Goal: Information Seeking & Learning: Learn about a topic

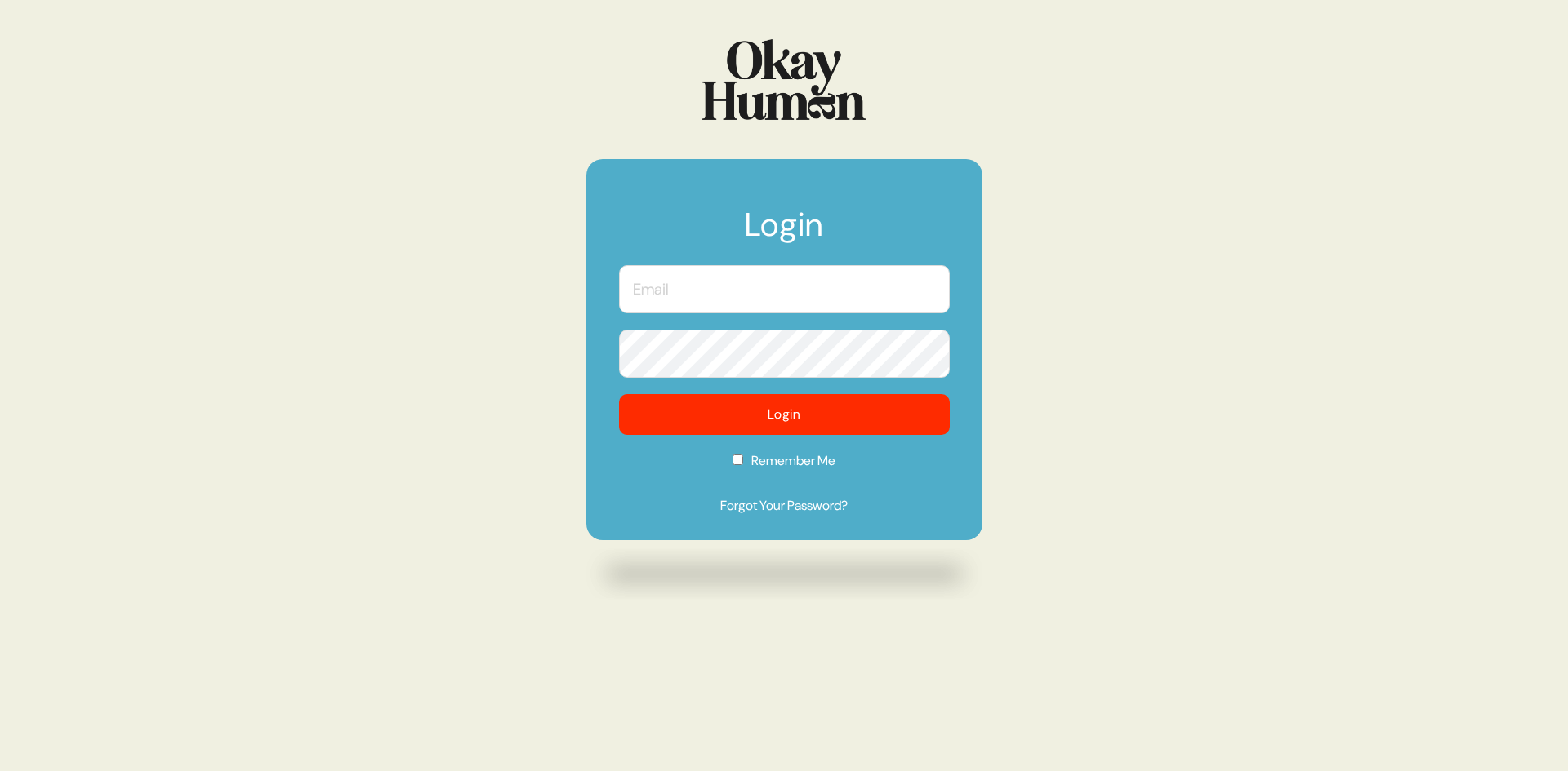
click at [927, 297] on input "text" at bounding box center [784, 288] width 331 height 48
click at [0, 771] on com-1password-button at bounding box center [0, 771] width 0 height 0
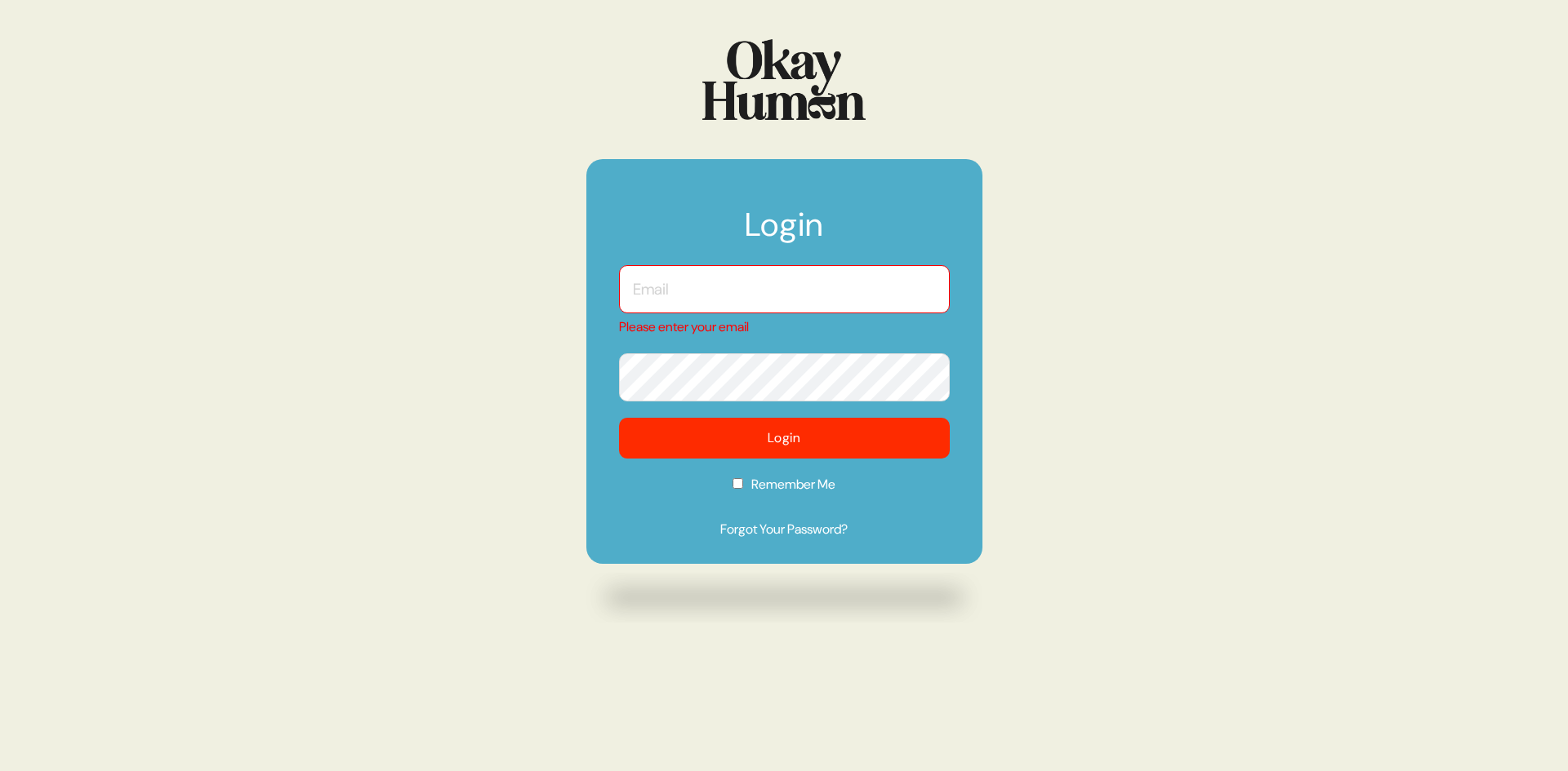
click at [633, 291] on input "text" at bounding box center [784, 288] width 331 height 48
type input "[PERSON_NAME][EMAIL_ADDRESS][DOMAIN_NAME]"
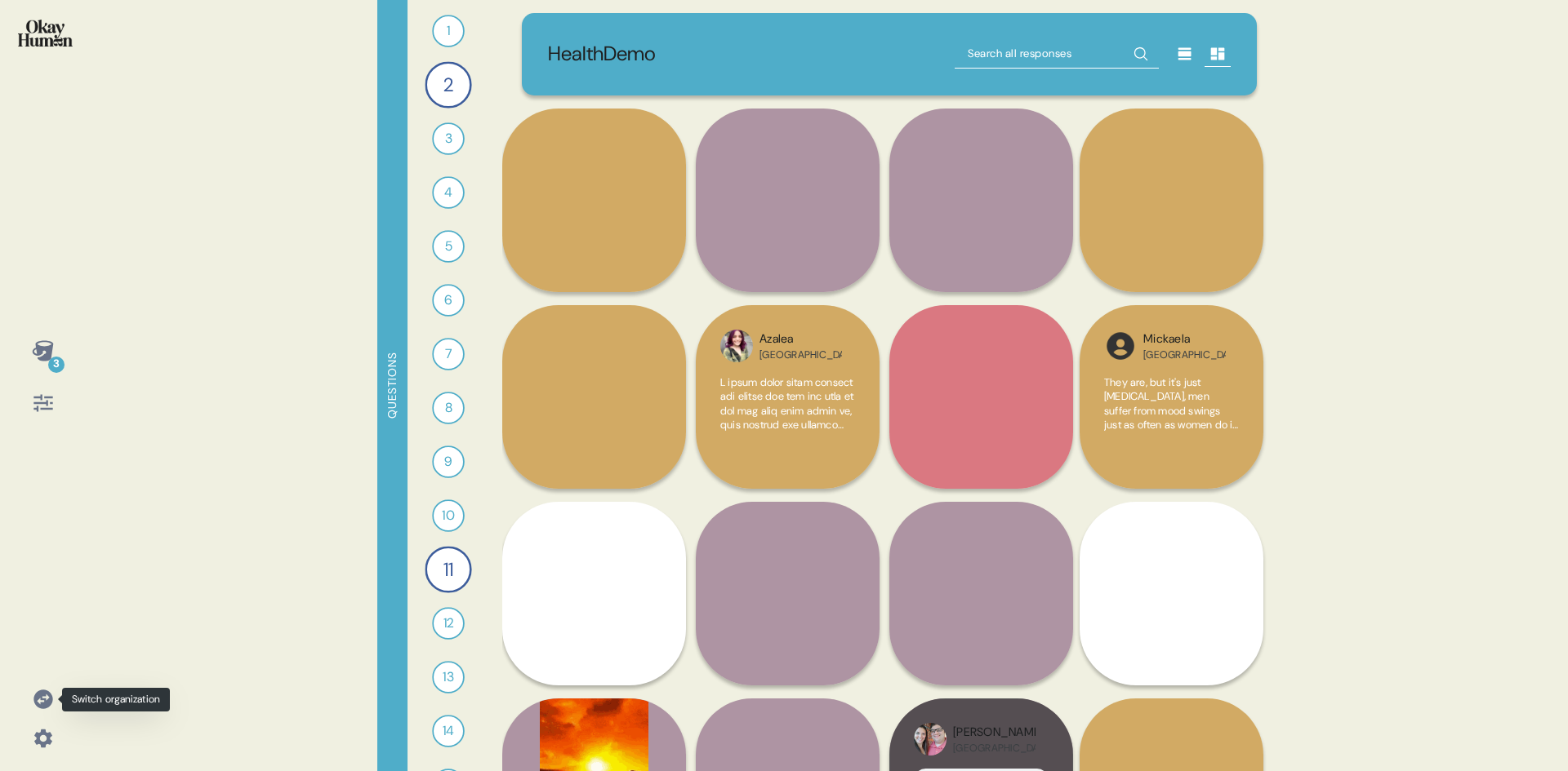
click at [45, 697] on icon at bounding box center [42, 698] width 18 height 18
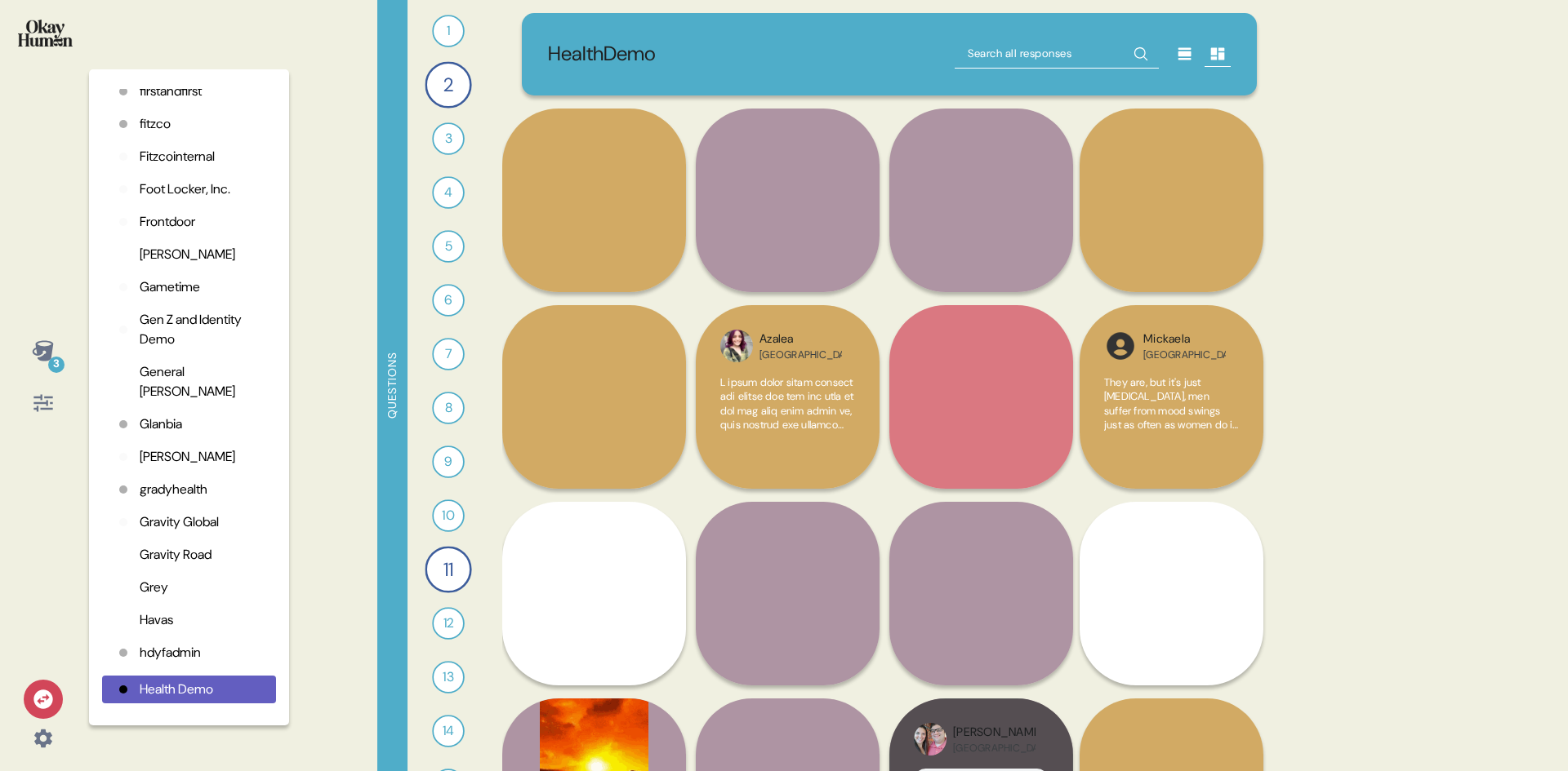
scroll to position [1390, 0]
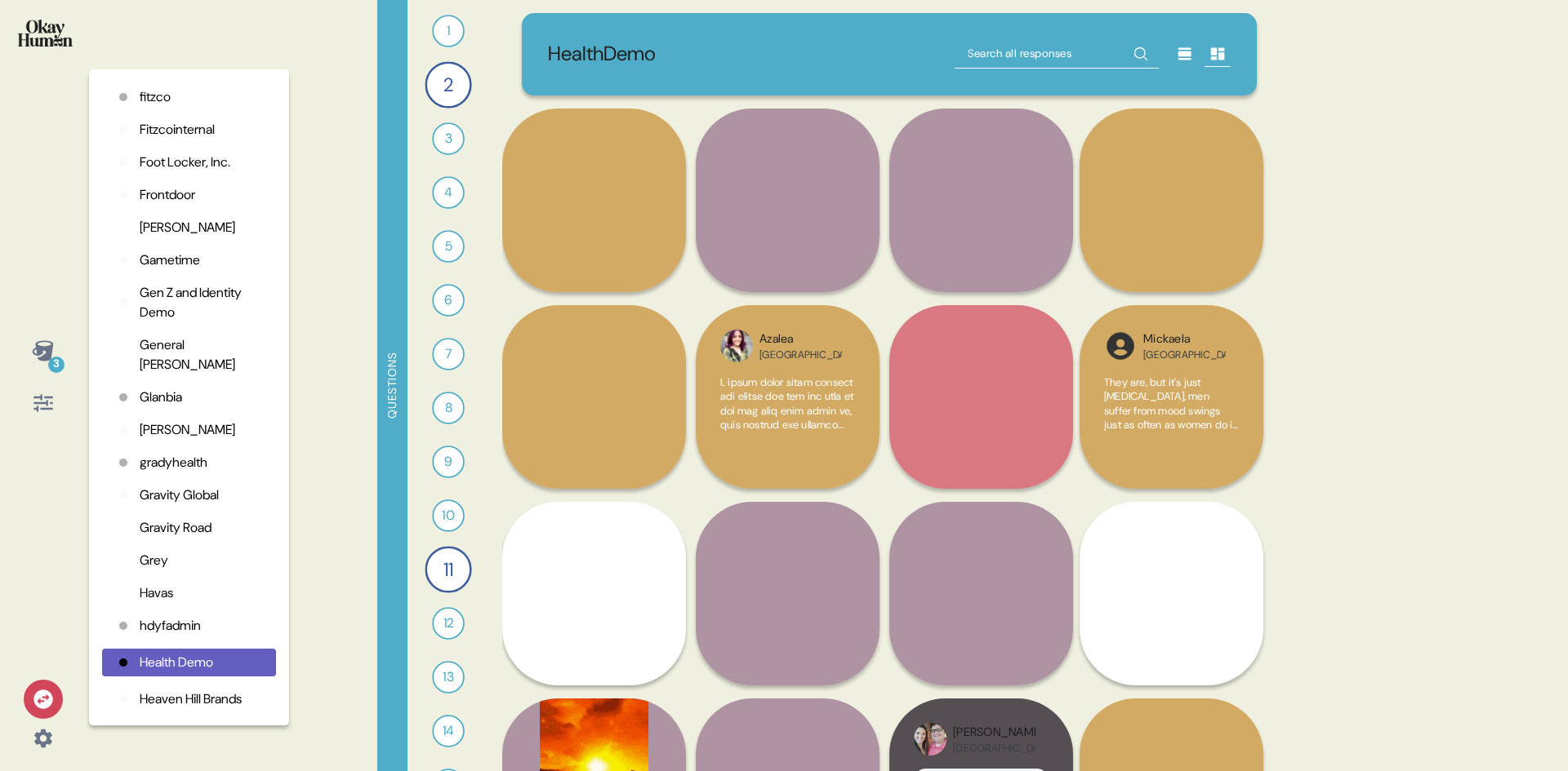
click at [157, 432] on p "Golin" at bounding box center [187, 430] width 95 height 19
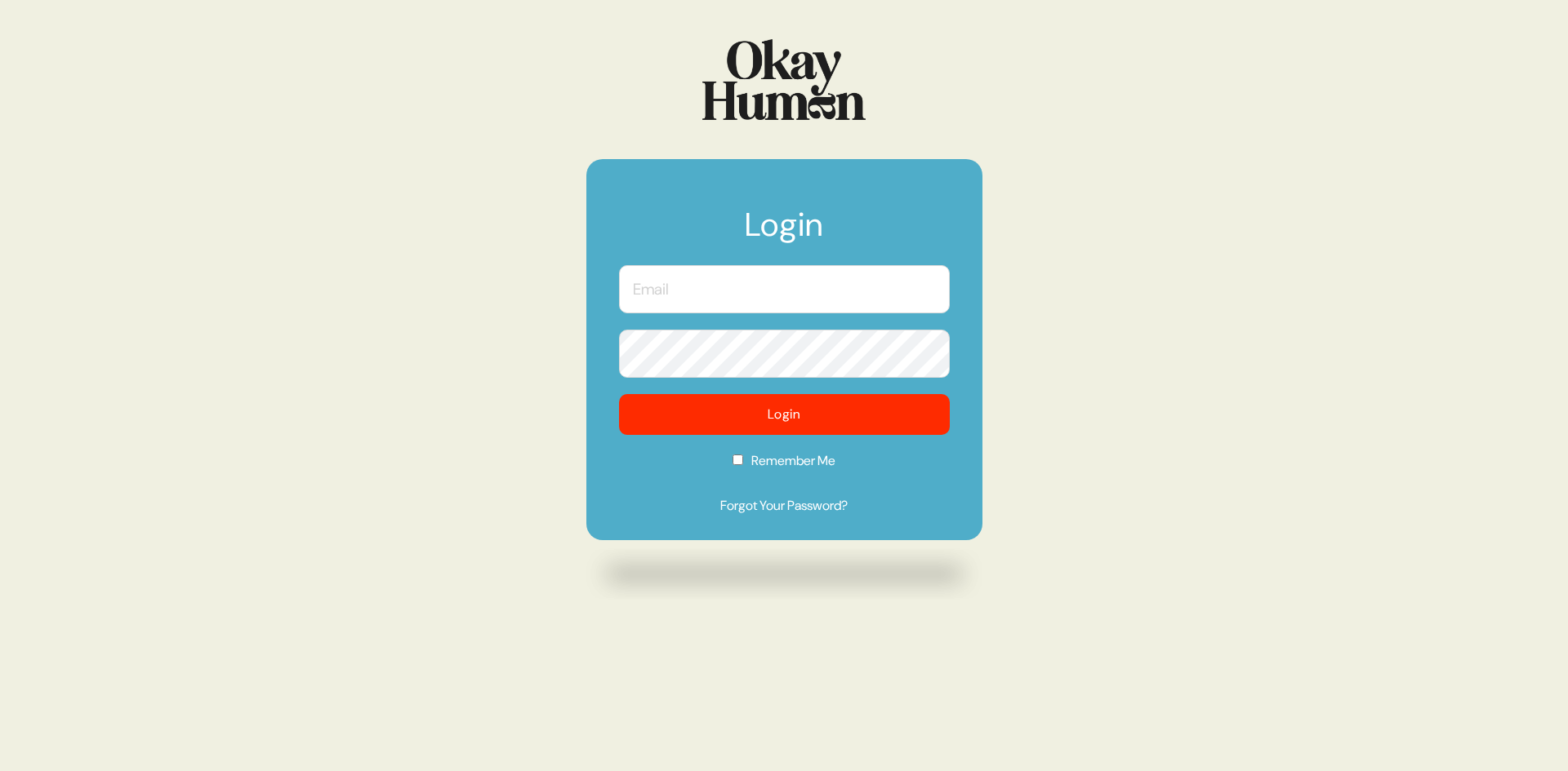
click at [682, 293] on input "text" at bounding box center [784, 288] width 331 height 48
type input "[PERSON_NAME][EMAIL_ADDRESS][DOMAIN_NAME]"
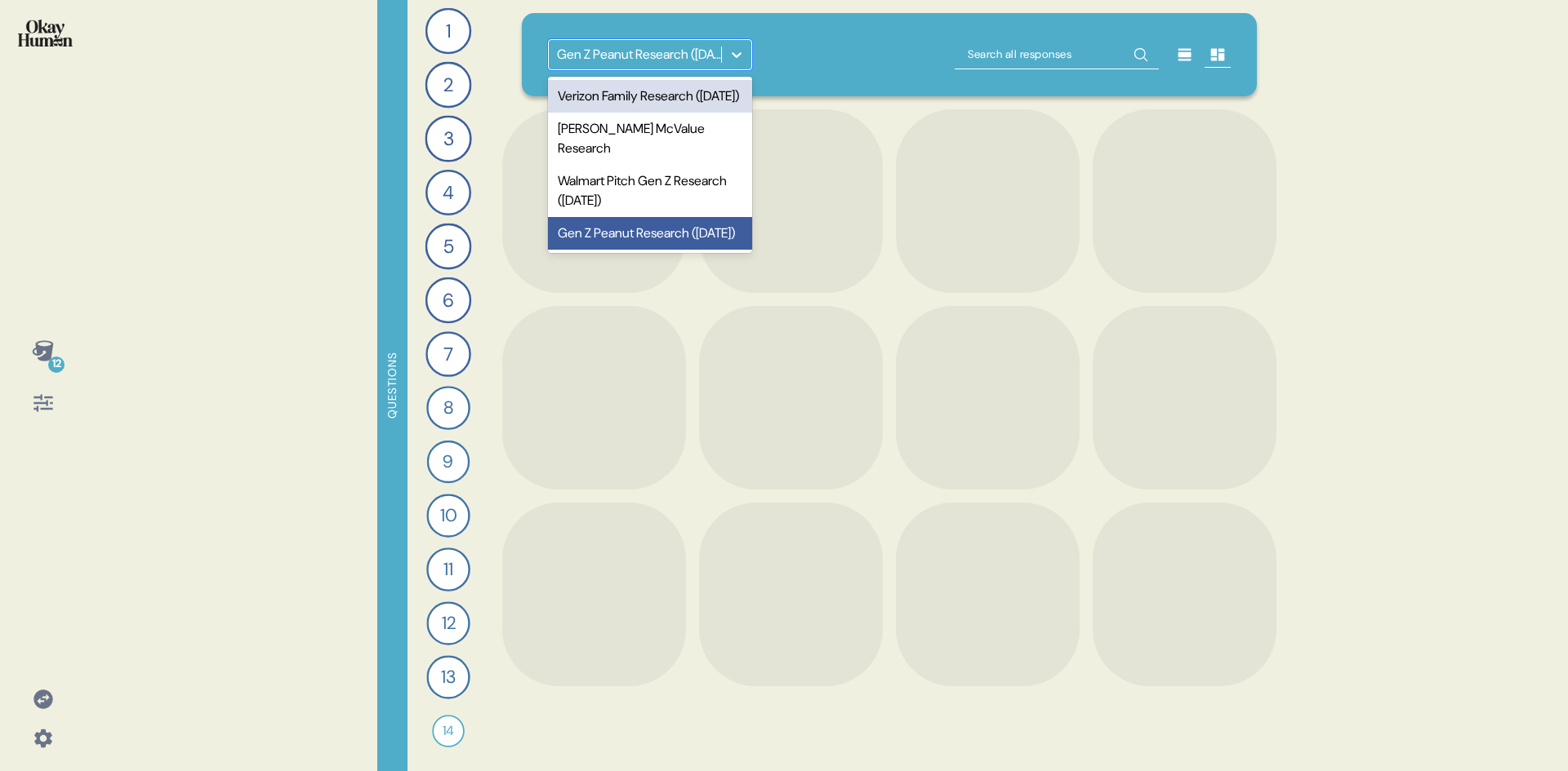
click at [734, 49] on icon at bounding box center [736, 54] width 17 height 17
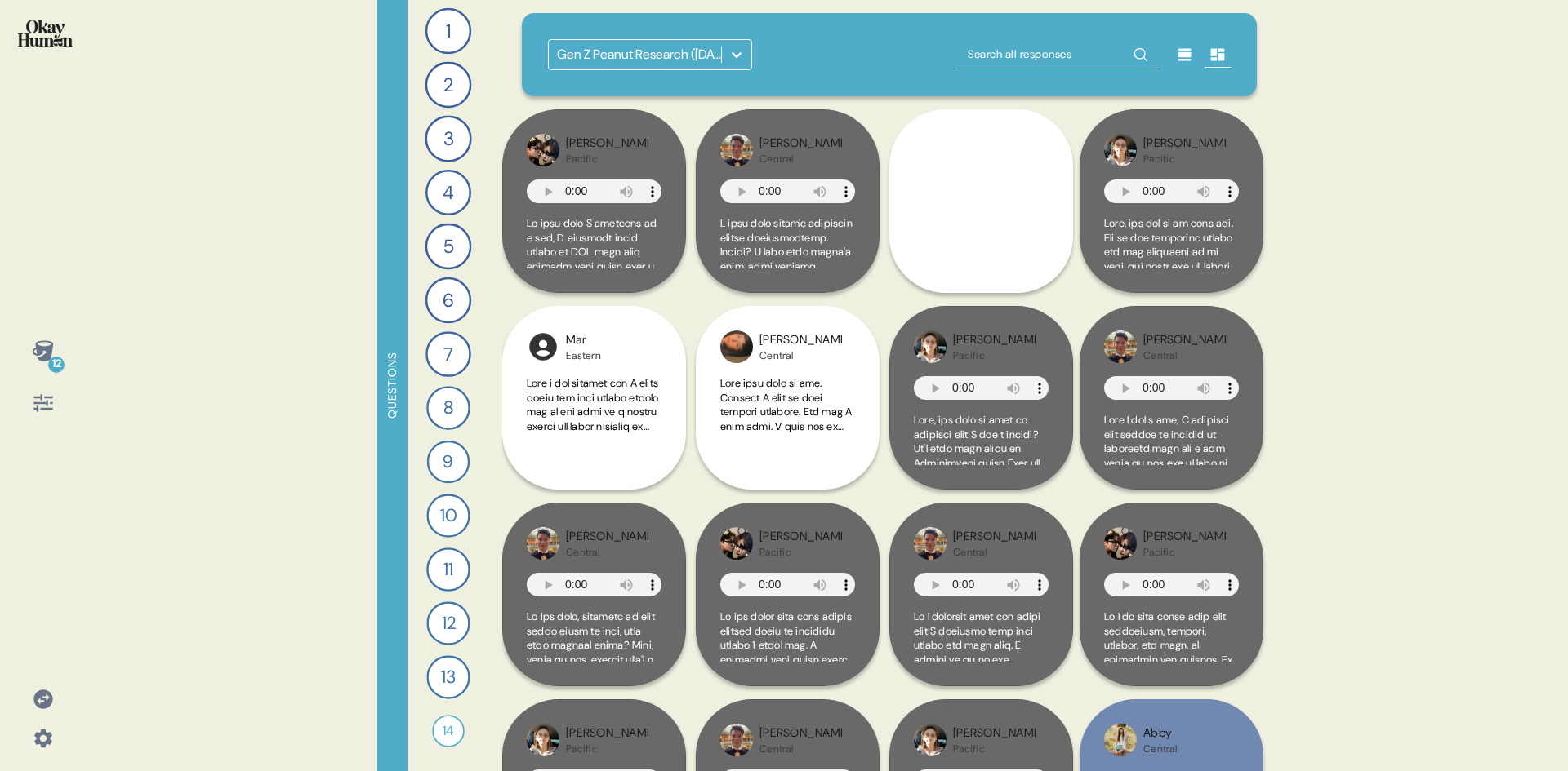
click at [739, 58] on icon at bounding box center [736, 54] width 17 height 17
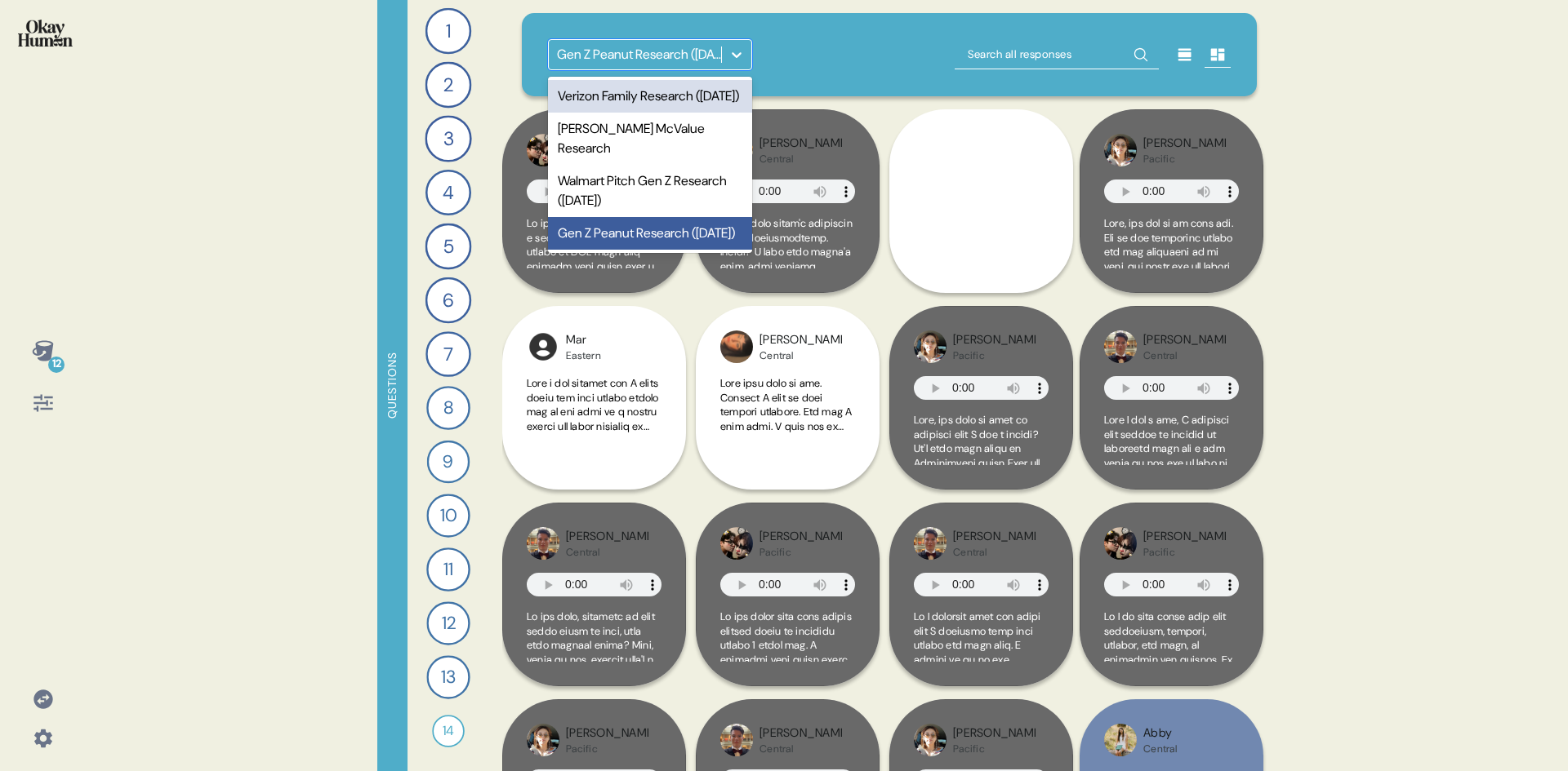
click at [694, 97] on div "Verizon Family Research ([DATE])" at bounding box center [650, 96] width 204 height 32
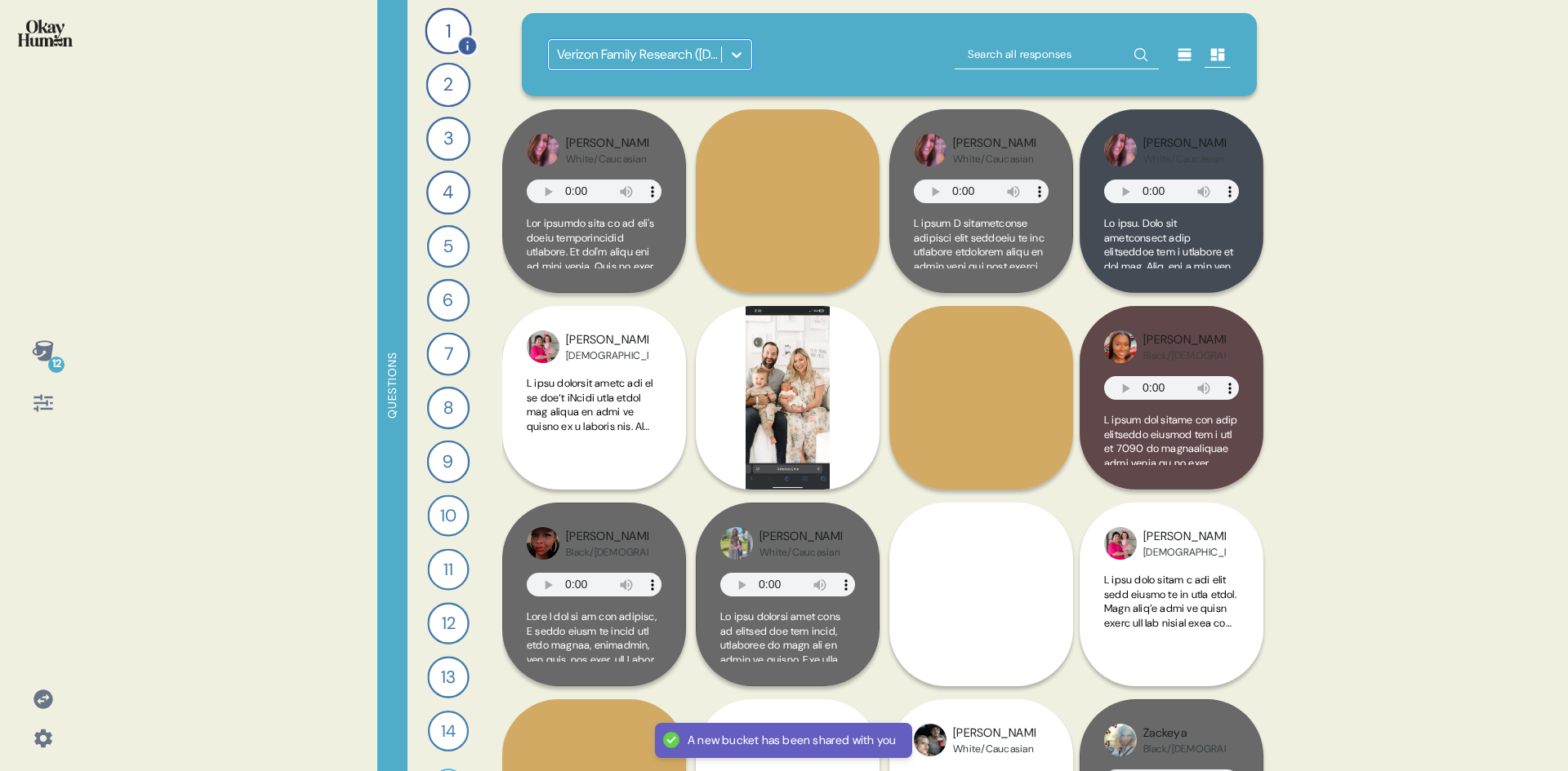
click at [443, 28] on div "1" at bounding box center [448, 30] width 46 height 46
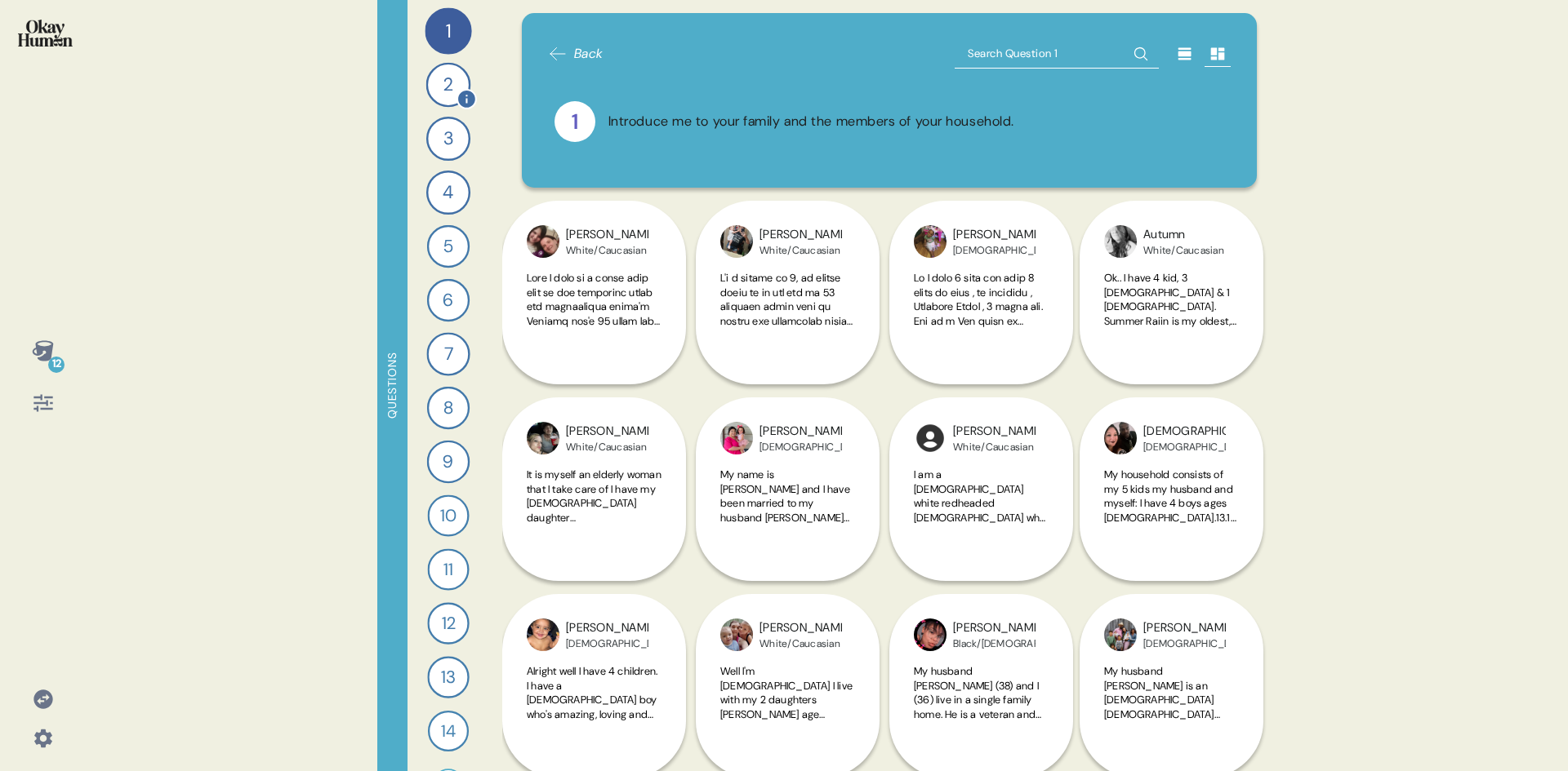
click at [447, 83] on div "2" at bounding box center [448, 85] width 45 height 45
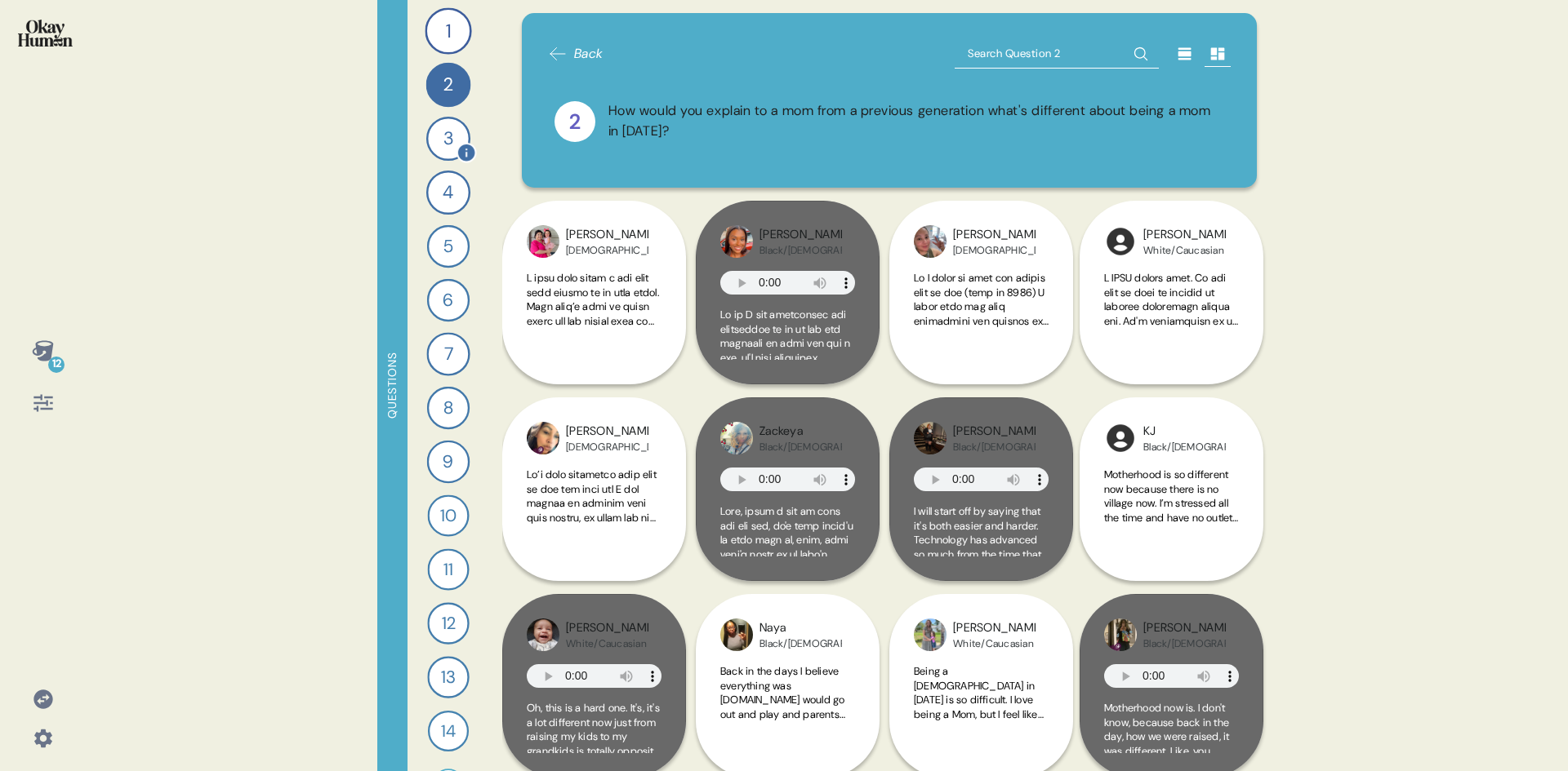
click at [443, 131] on div "3" at bounding box center [448, 139] width 44 height 44
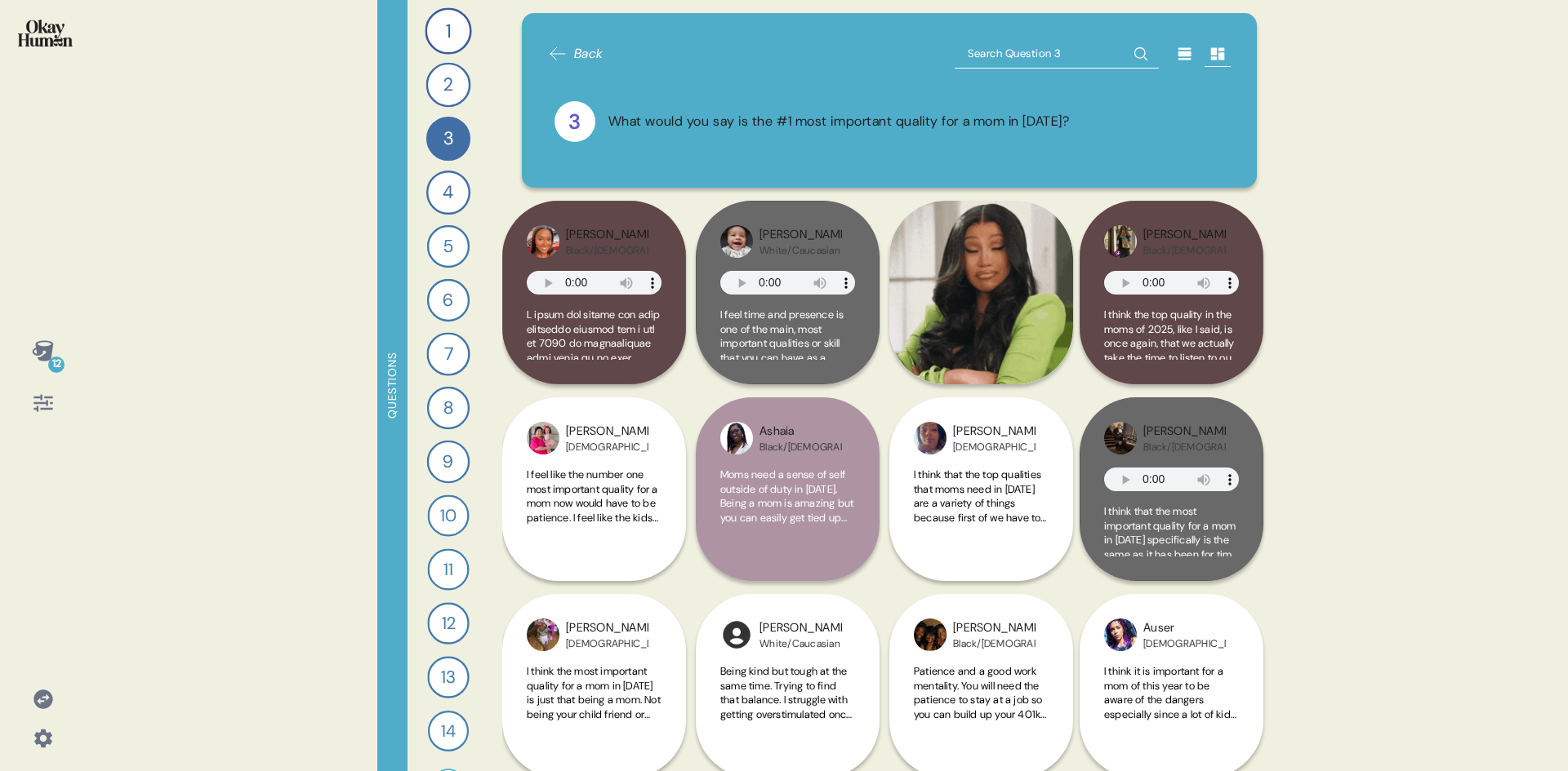
scroll to position [245, 0]
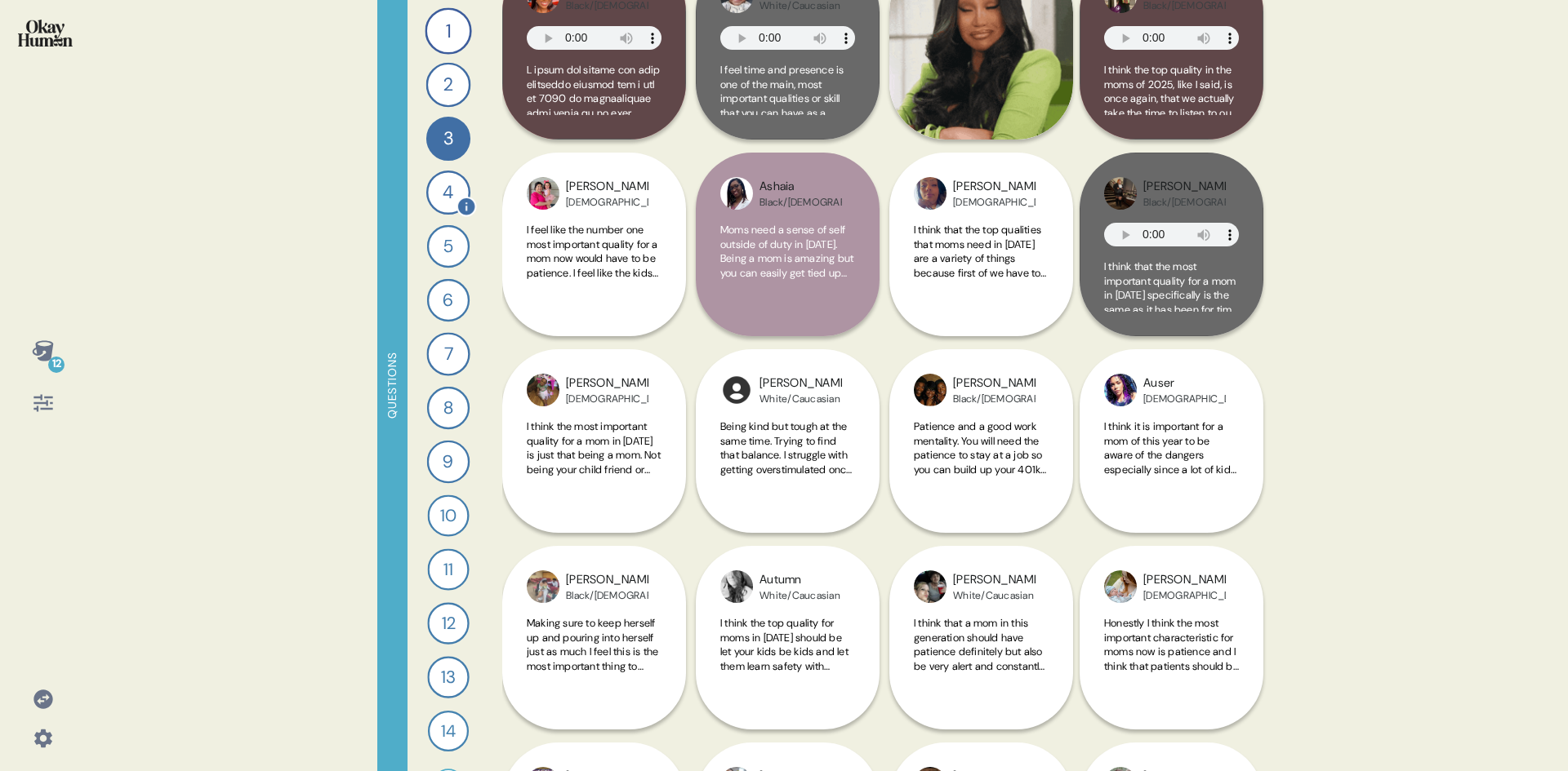
click at [438, 191] on div "4" at bounding box center [448, 192] width 44 height 44
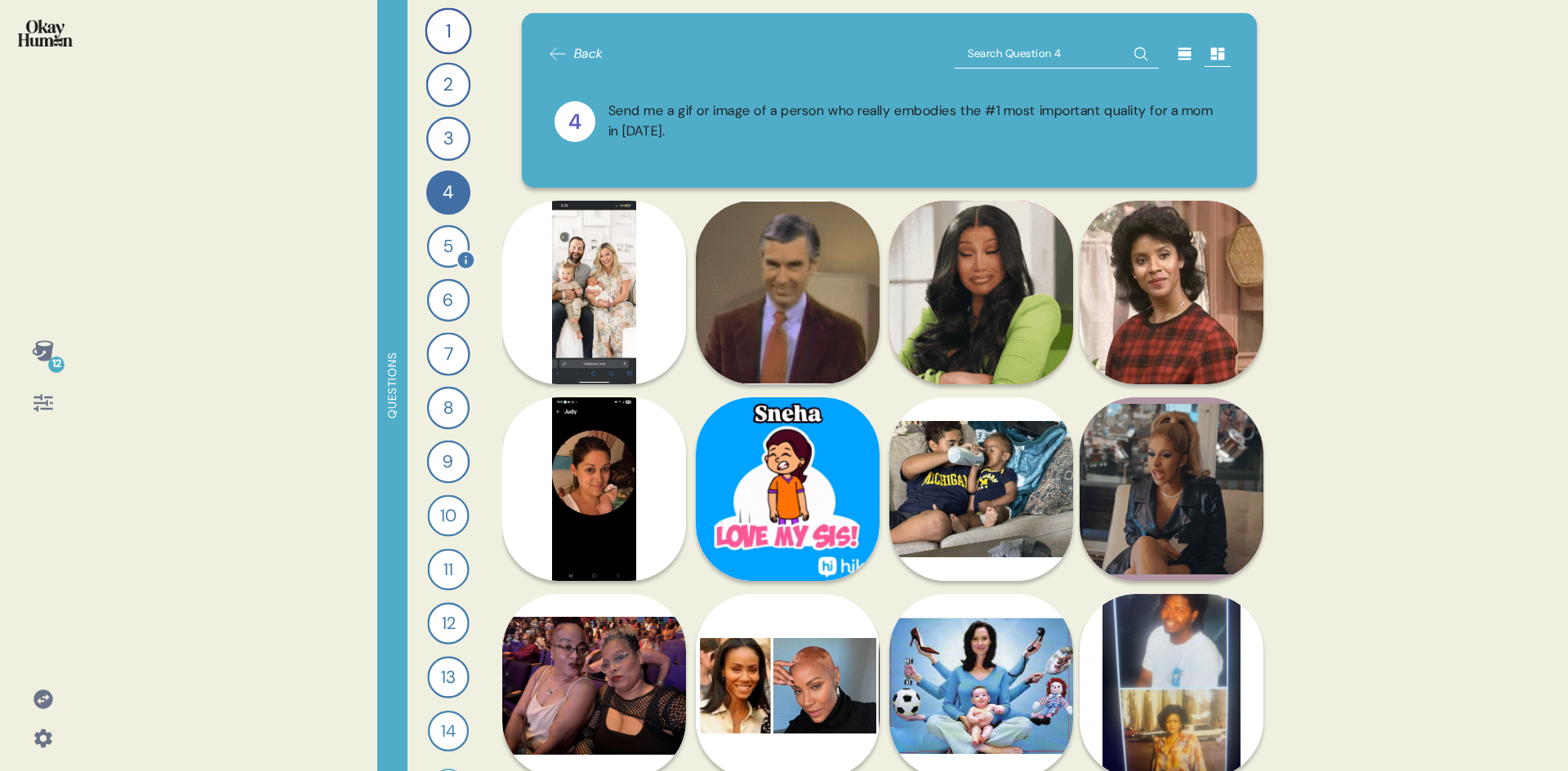
click at [437, 242] on div "5" at bounding box center [448, 247] width 43 height 43
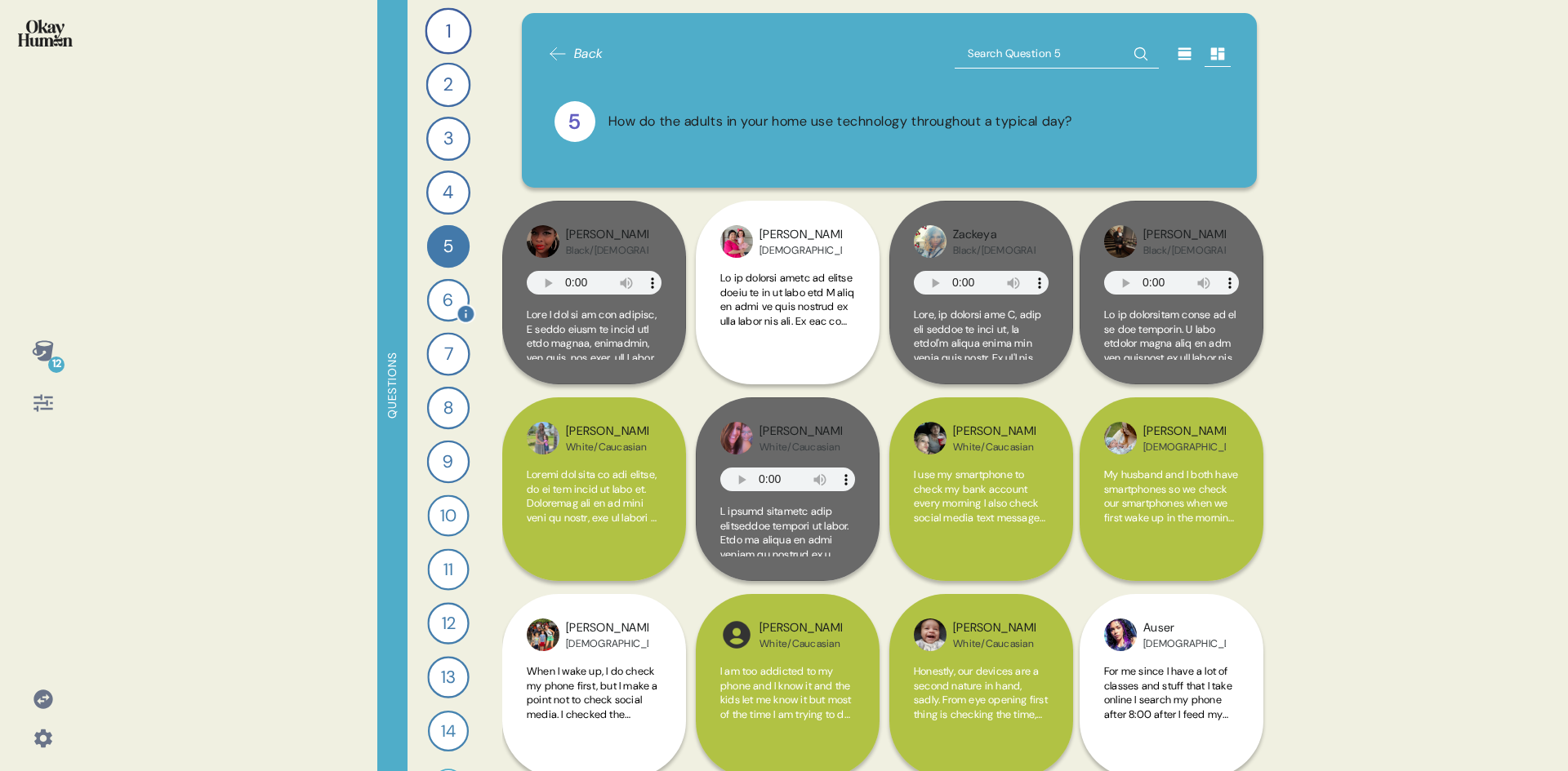
click at [440, 295] on div "6" at bounding box center [448, 300] width 43 height 43
